Goal: Find specific page/section: Find specific page/section

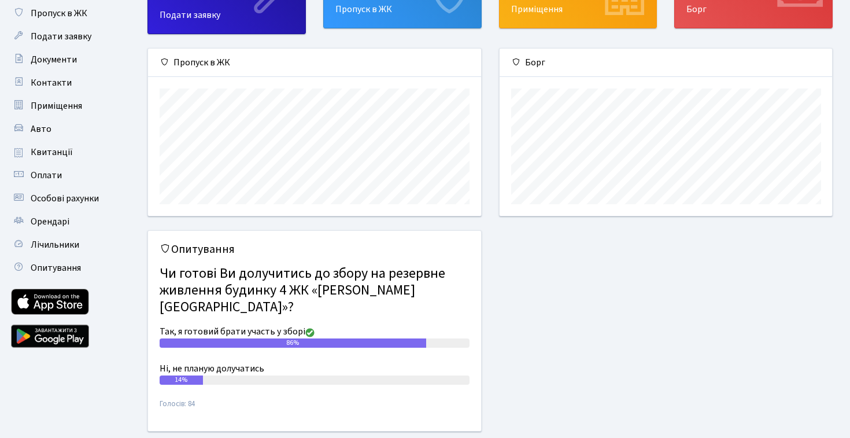
scroll to position [167, 332]
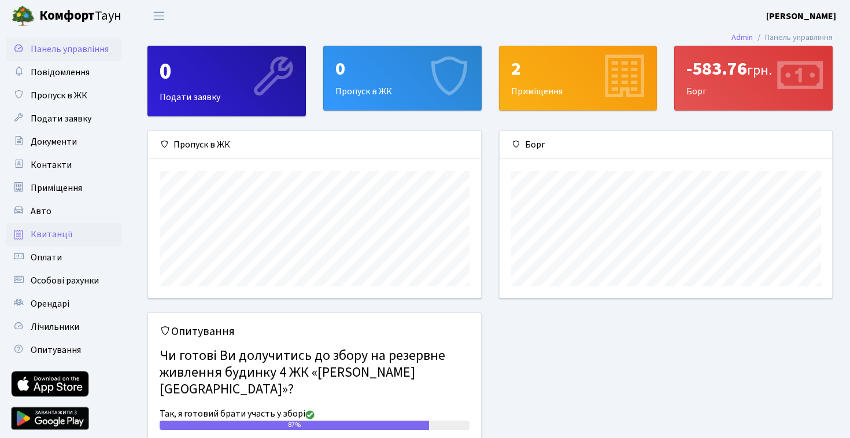
click at [85, 236] on link "Квитанції" at bounding box center [64, 234] width 116 height 23
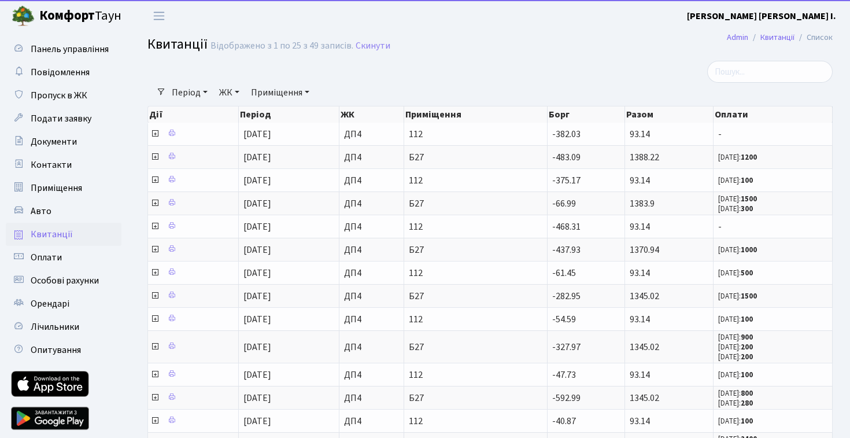
select select "25"
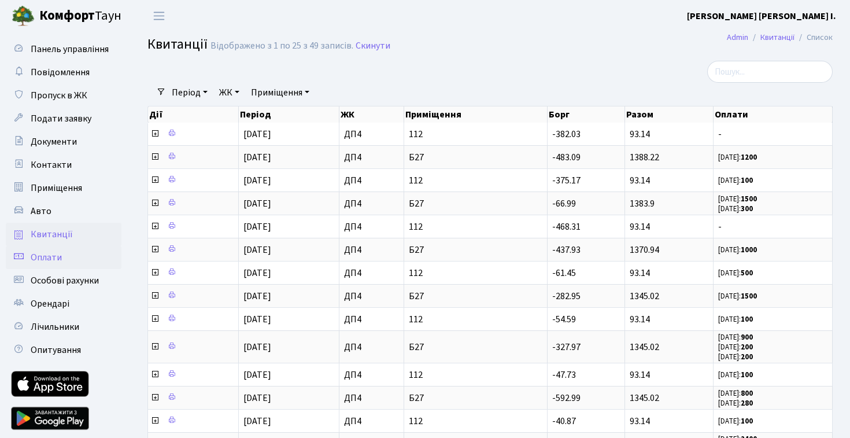
click at [70, 250] on link "Оплати" at bounding box center [64, 257] width 116 height 23
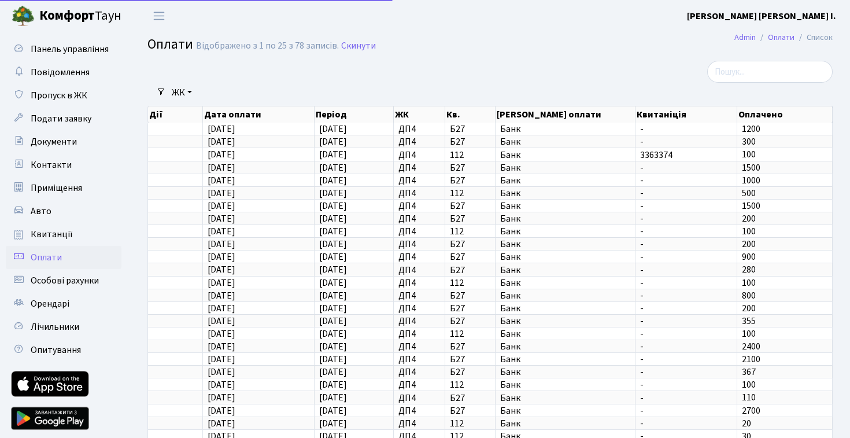
select select "25"
